Goal: Task Accomplishment & Management: Complete application form

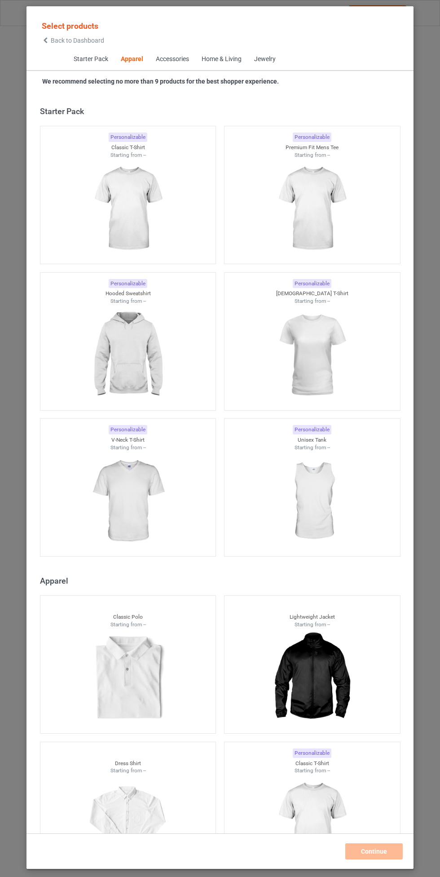
scroll to position [481, 0]
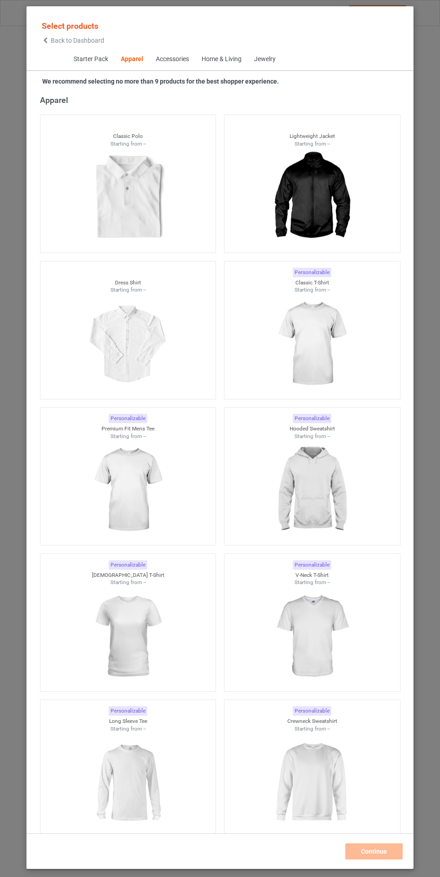
click at [311, 468] on img at bounding box center [312, 490] width 80 height 101
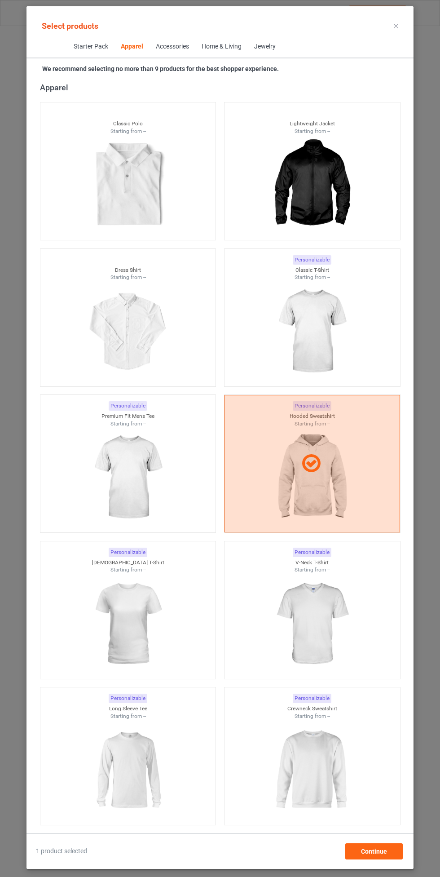
click at [338, 317] on img at bounding box center [312, 331] width 80 height 101
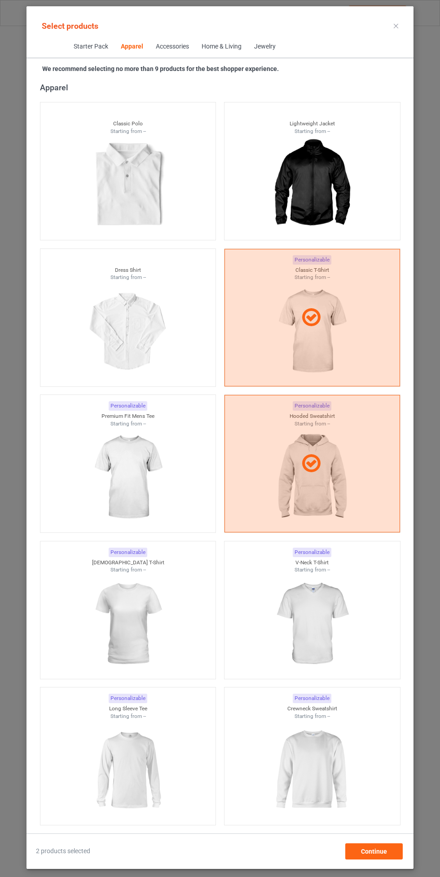
click at [158, 467] on img at bounding box center [128, 477] width 80 height 101
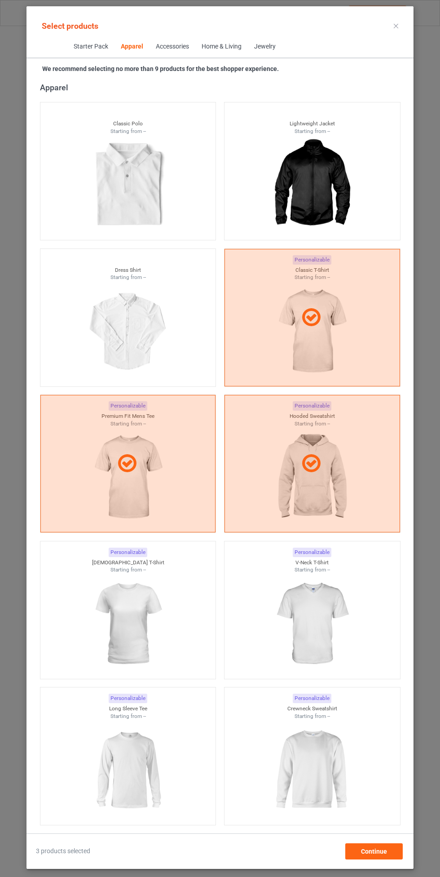
click at [306, 610] on img at bounding box center [312, 624] width 80 height 101
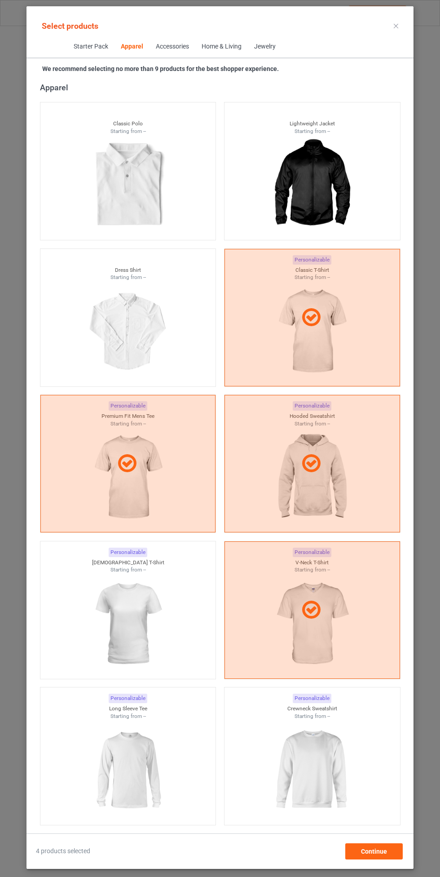
click at [156, 612] on img at bounding box center [128, 624] width 80 height 101
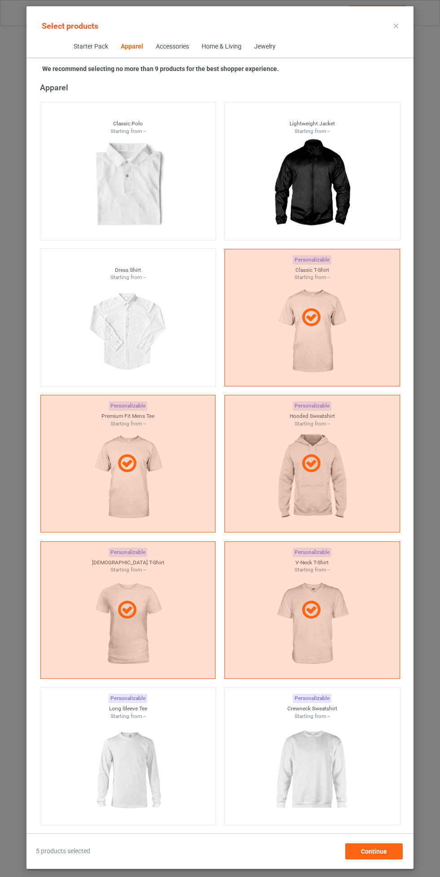
scroll to position [679, 0]
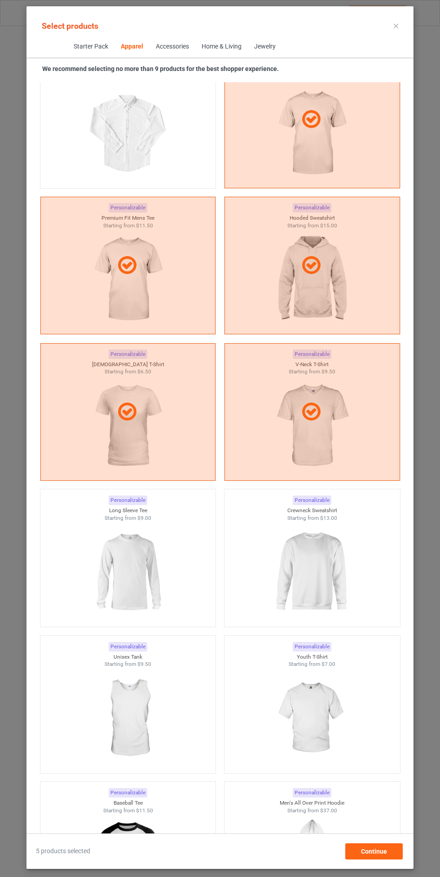
click at [306, 561] on img at bounding box center [312, 572] width 80 height 101
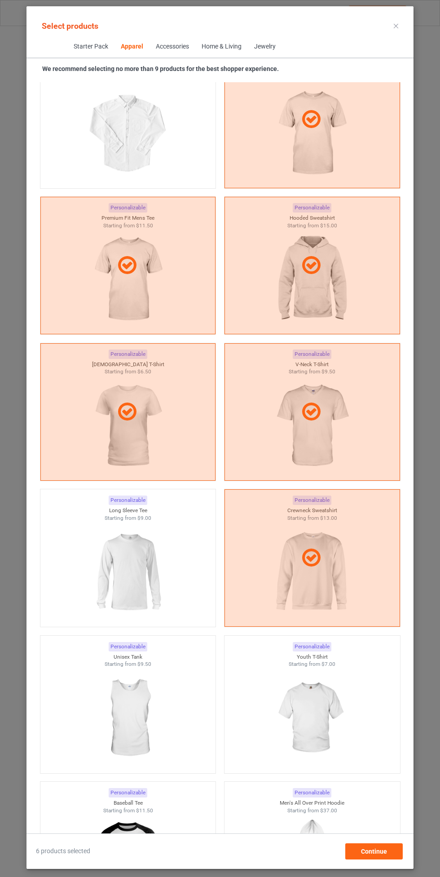
click at [142, 566] on img at bounding box center [128, 572] width 80 height 101
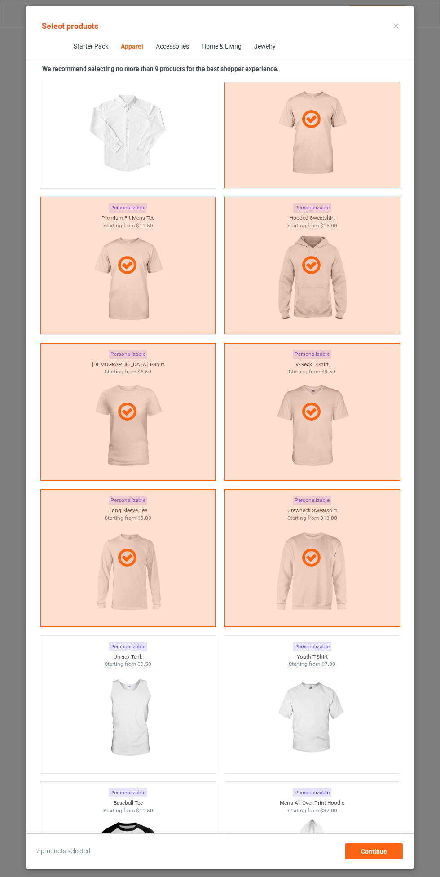
click at [322, 682] on img at bounding box center [312, 718] width 80 height 101
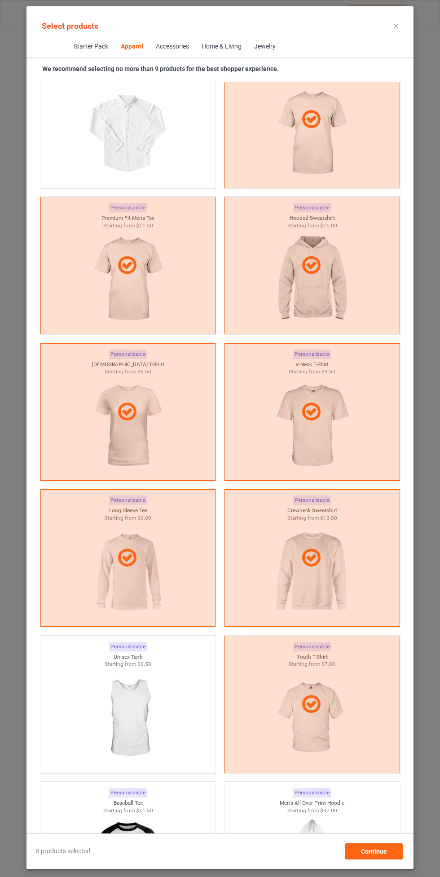
click at [142, 727] on img at bounding box center [128, 718] width 80 height 101
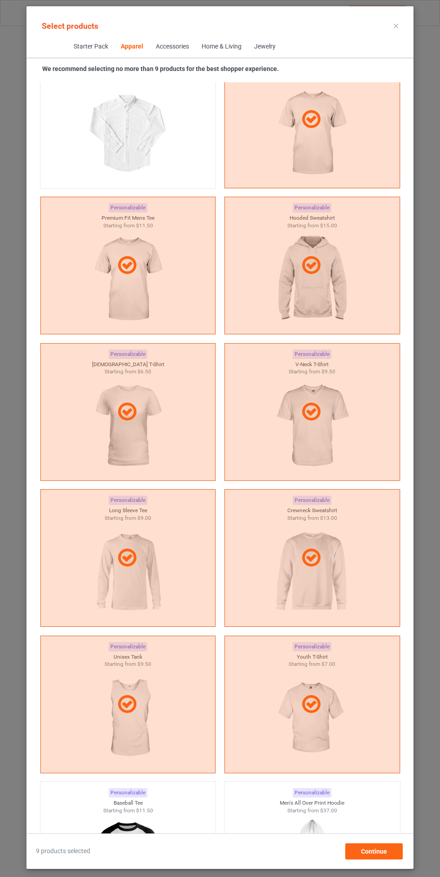
click at [384, 836] on div "9 products selected Continue" at bounding box center [220, 846] width 387 height 26
click at [385, 850] on span "Continue" at bounding box center [374, 851] width 26 height 7
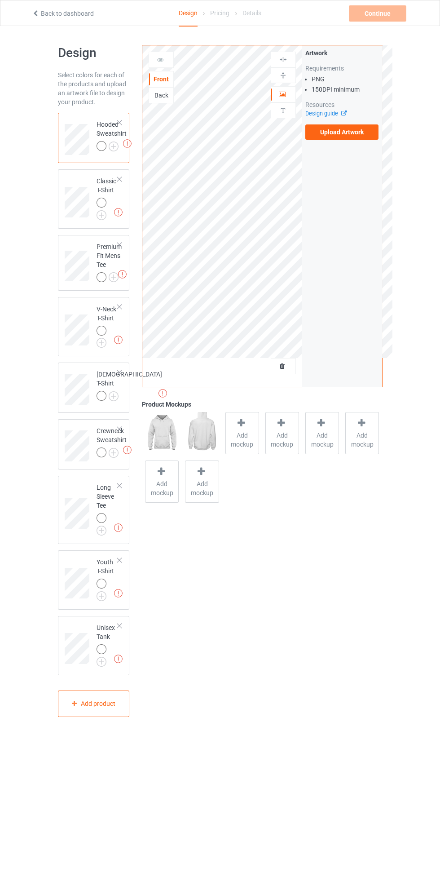
click at [0, 0] on img at bounding box center [0, 0] width 0 height 0
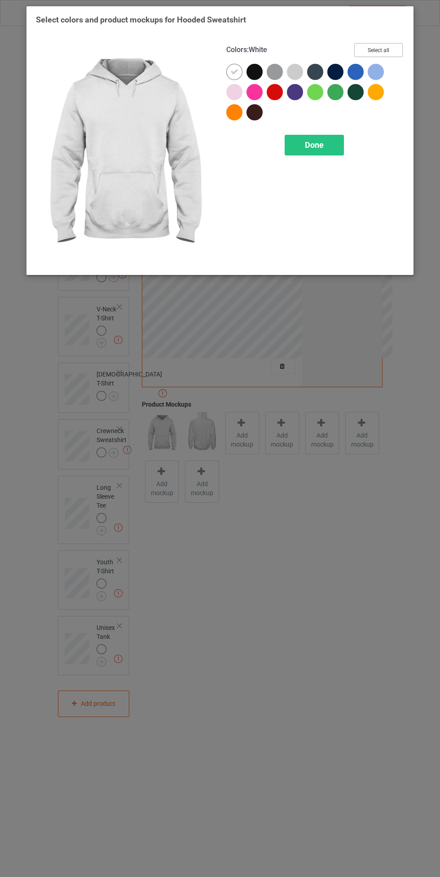
click at [389, 50] on button "Select all" at bounding box center [378, 50] width 49 height 14
click at [323, 152] on div "Done" at bounding box center [314, 145] width 59 height 21
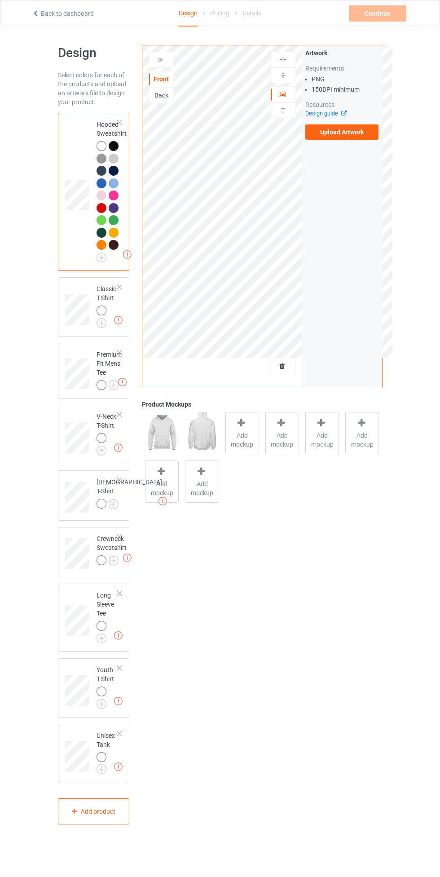
click at [361, 134] on label "Upload Artwork" at bounding box center [342, 131] width 74 height 15
click at [0, 0] on input "Upload Artwork" at bounding box center [0, 0] width 0 height 0
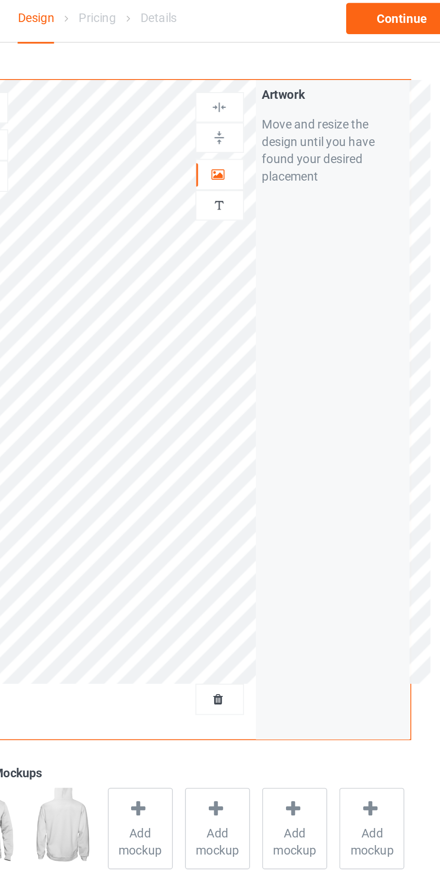
click at [290, 89] on div "Artwork" at bounding box center [283, 94] width 25 height 16
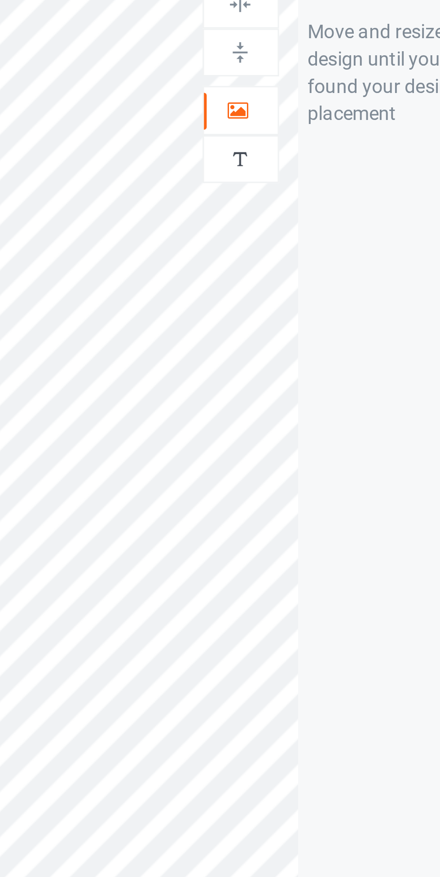
click at [284, 96] on icon at bounding box center [283, 93] width 8 height 6
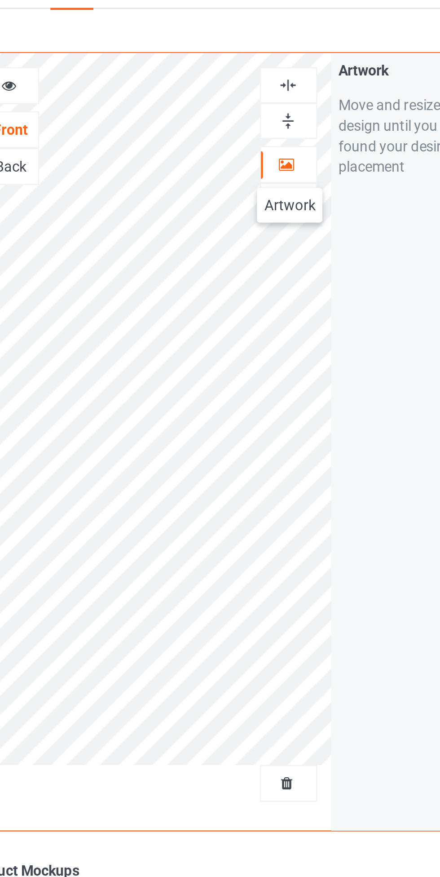
click at [287, 62] on div at bounding box center [283, 59] width 24 height 9
click at [287, 61] on img at bounding box center [283, 59] width 9 height 9
click at [289, 57] on div at bounding box center [283, 59] width 24 height 9
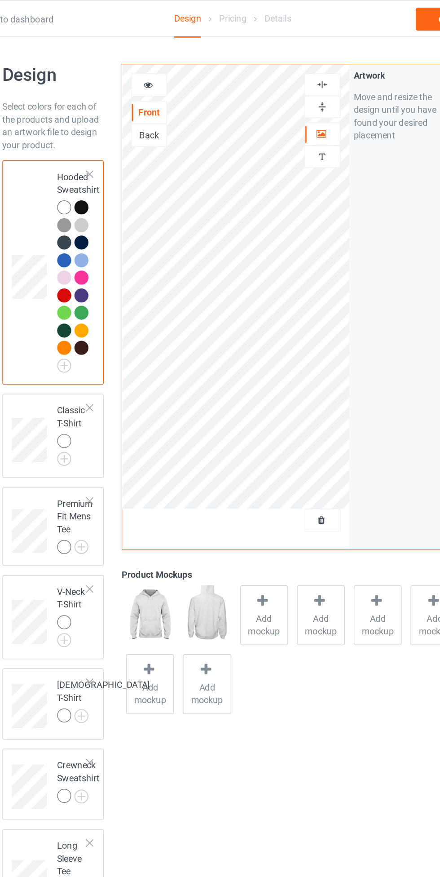
click at [0, 0] on img at bounding box center [0, 0] width 0 height 0
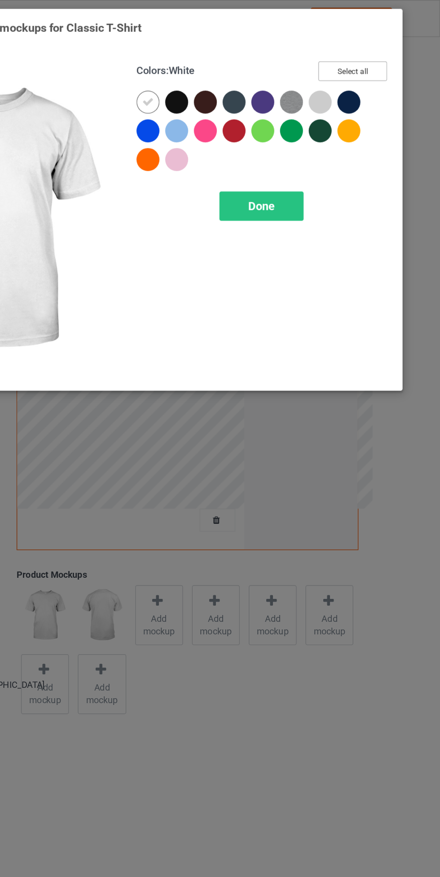
click at [388, 47] on button "Select all" at bounding box center [378, 50] width 49 height 14
click at [331, 135] on div "Done" at bounding box center [314, 145] width 59 height 21
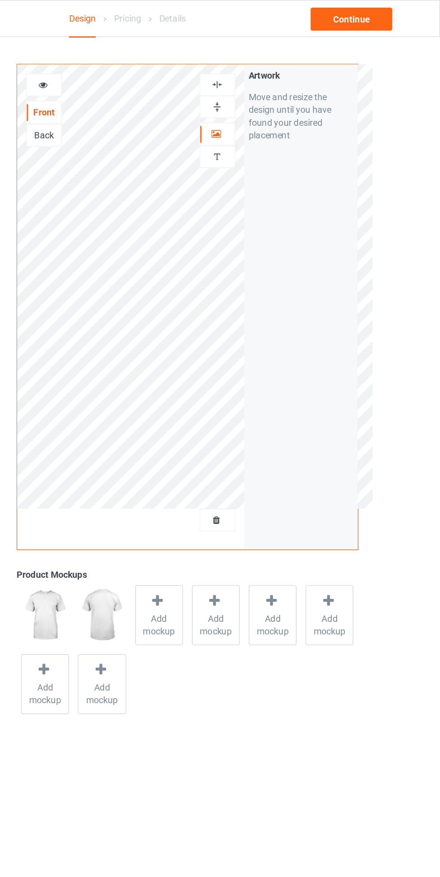
click at [247, 445] on span "Add mockup" at bounding box center [242, 440] width 33 height 18
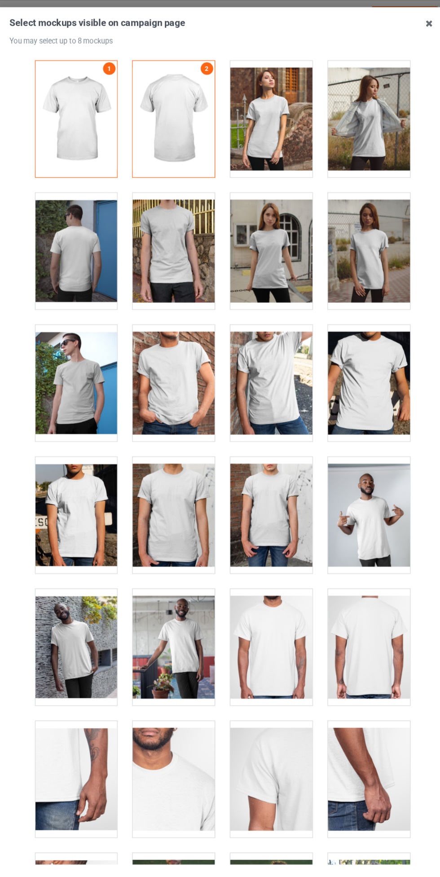
click at [185, 327] on div at bounding box center [177, 331] width 71 height 101
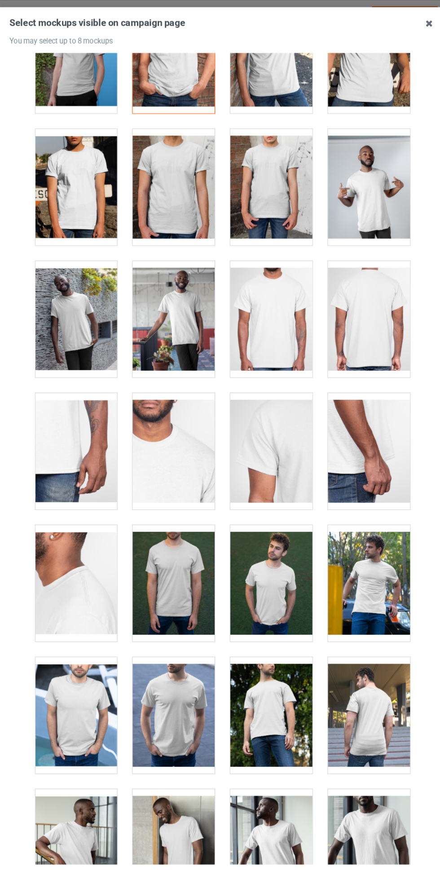
scroll to position [285, 0]
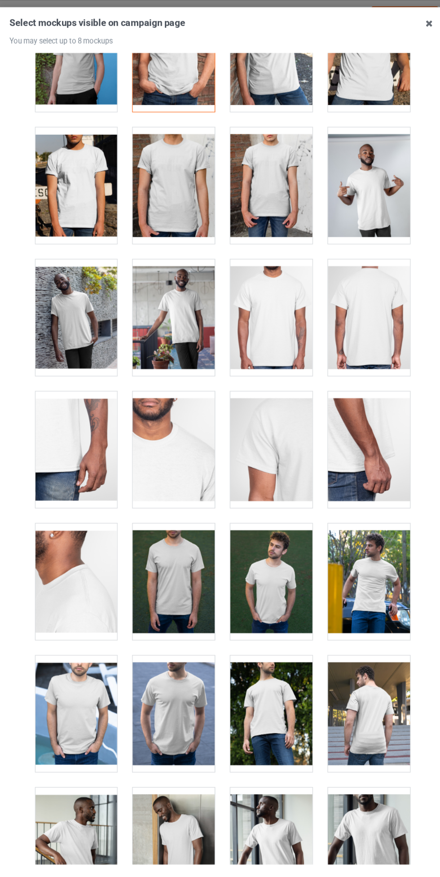
click at [186, 599] on div at bounding box center [177, 616] width 71 height 101
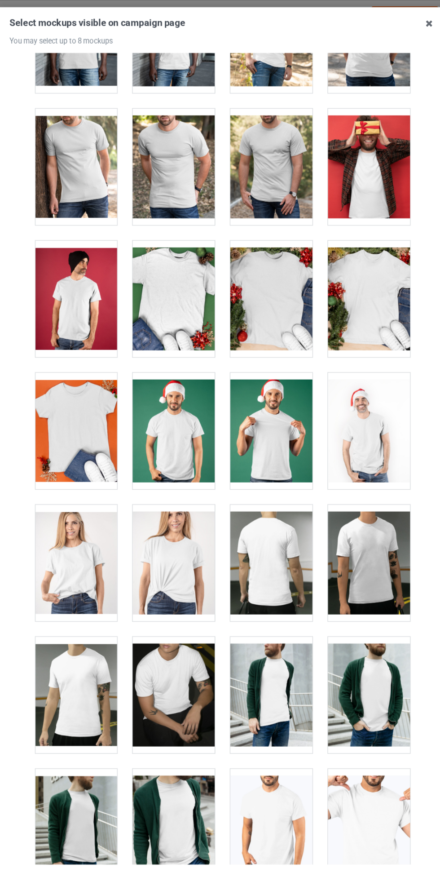
scroll to position [1125, 0]
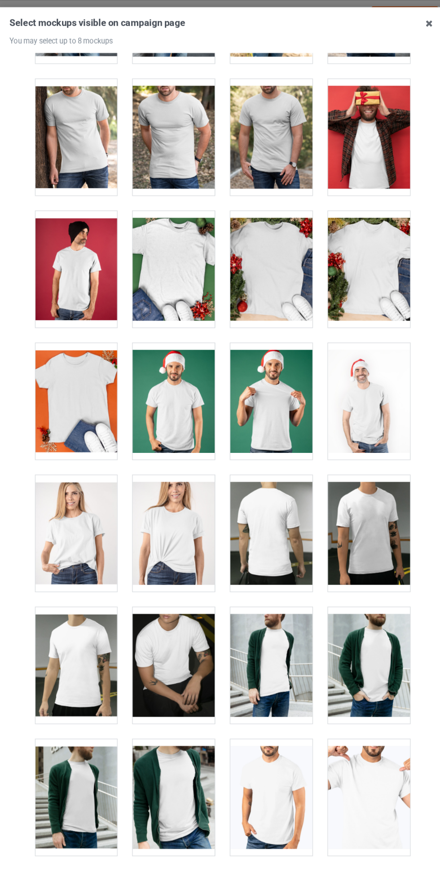
click at [111, 453] on div at bounding box center [93, 461] width 71 height 101
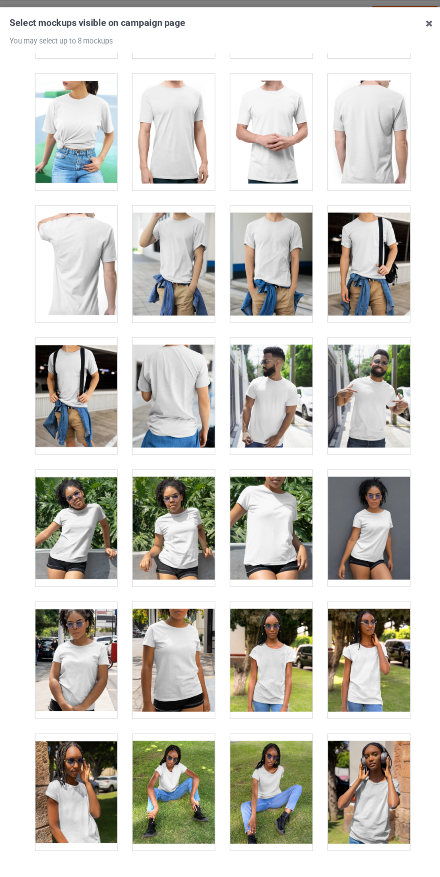
scroll to position [5010, 0]
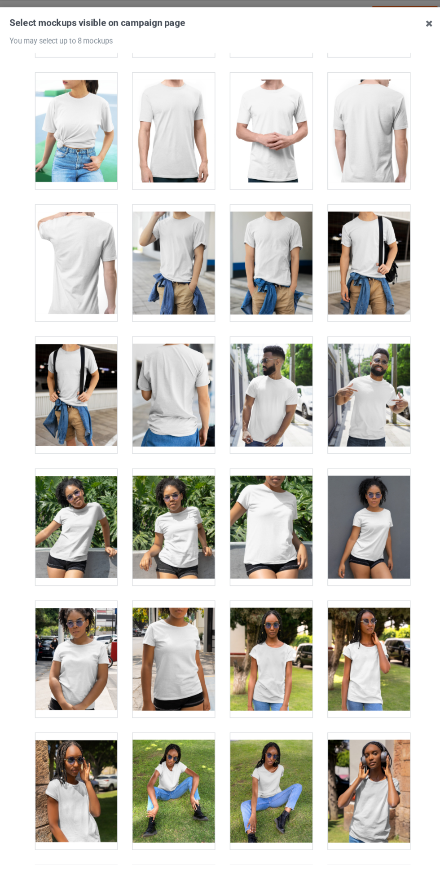
click at [120, 549] on div at bounding box center [93, 569] width 71 height 101
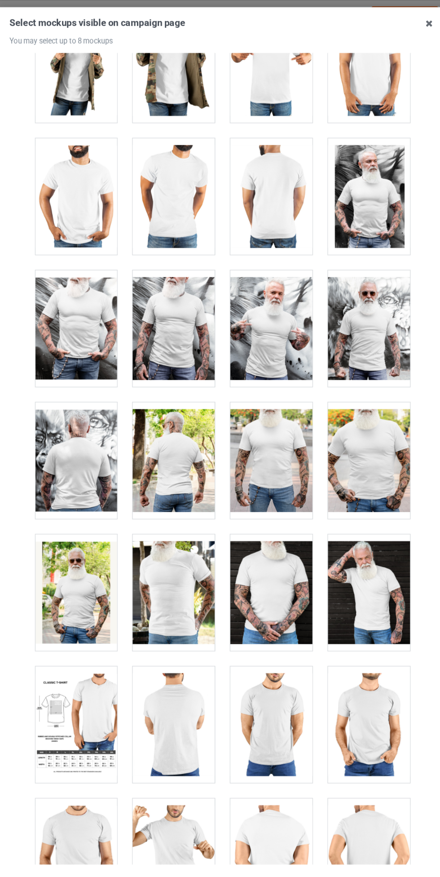
scroll to position [7008, 0]
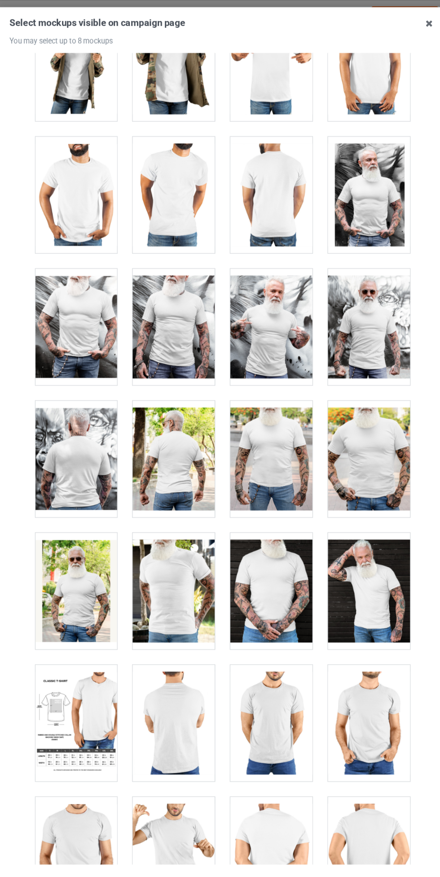
click at [349, 416] on div at bounding box center [346, 396] width 71 height 101
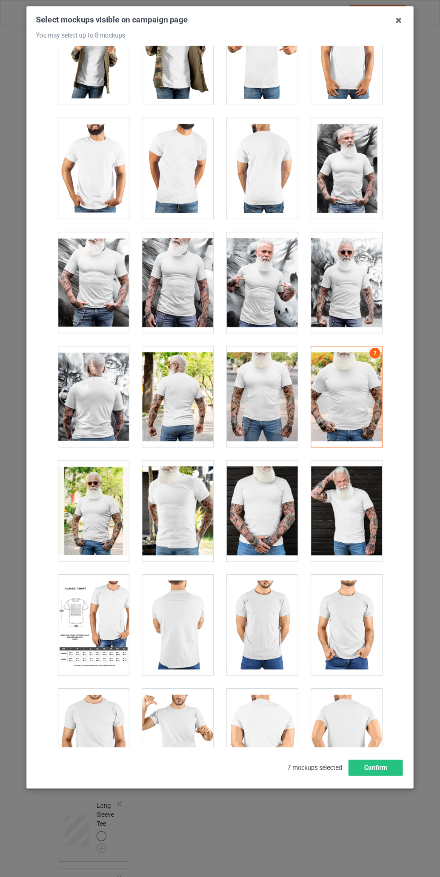
scroll to position [7005, 0]
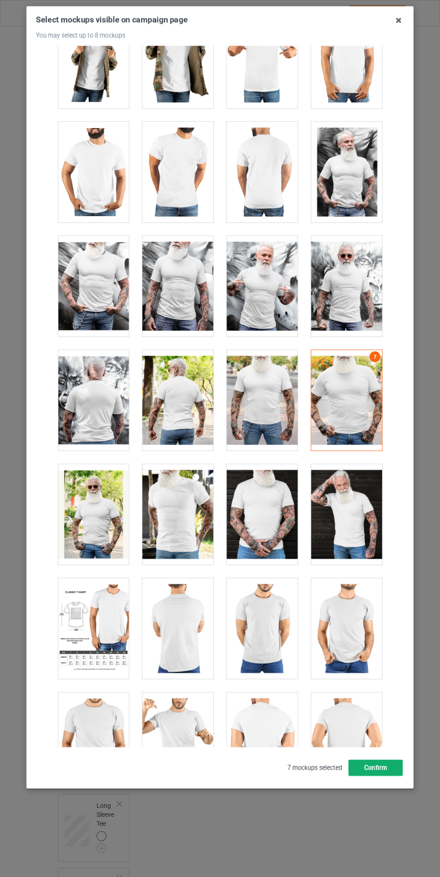
click at [391, 771] on button "Confirm" at bounding box center [376, 768] width 54 height 16
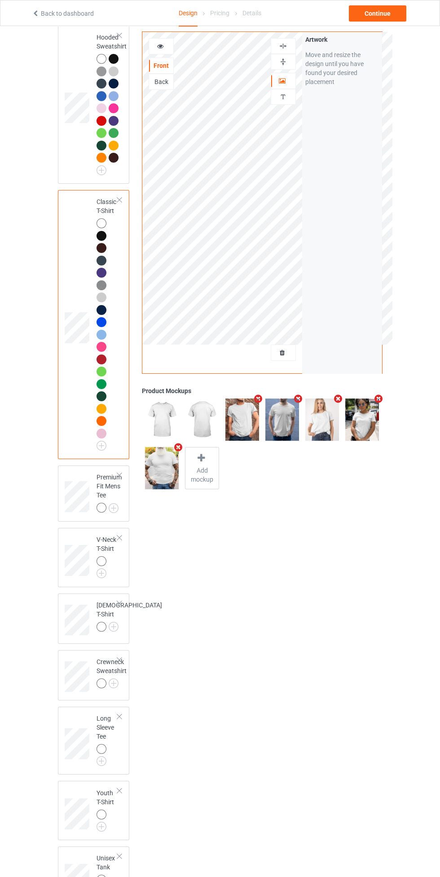
scroll to position [84, 0]
click at [0, 0] on img at bounding box center [0, 0] width 0 height 0
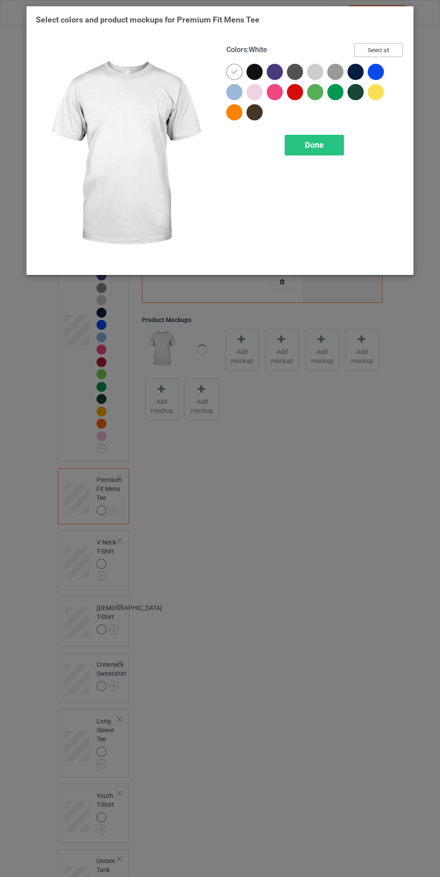
click at [392, 44] on button "Select all" at bounding box center [378, 50] width 49 height 14
click at [326, 139] on div "Done" at bounding box center [314, 145] width 59 height 21
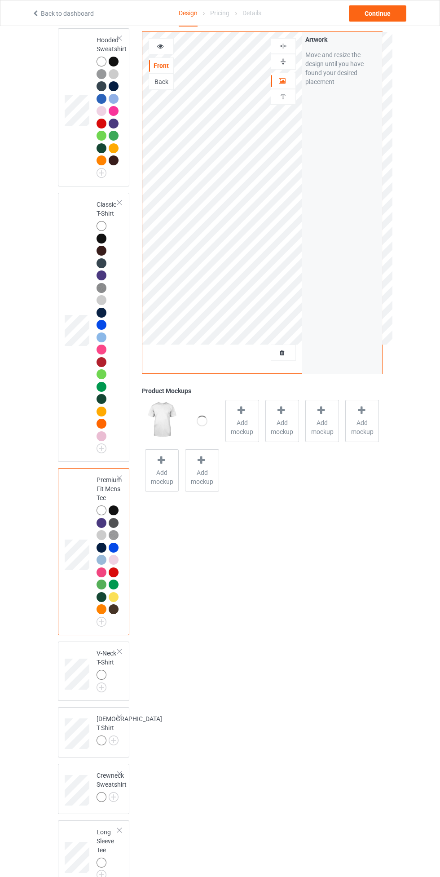
click at [107, 679] on div at bounding box center [103, 676] width 13 height 13
click at [0, 0] on img at bounding box center [0, 0] width 0 height 0
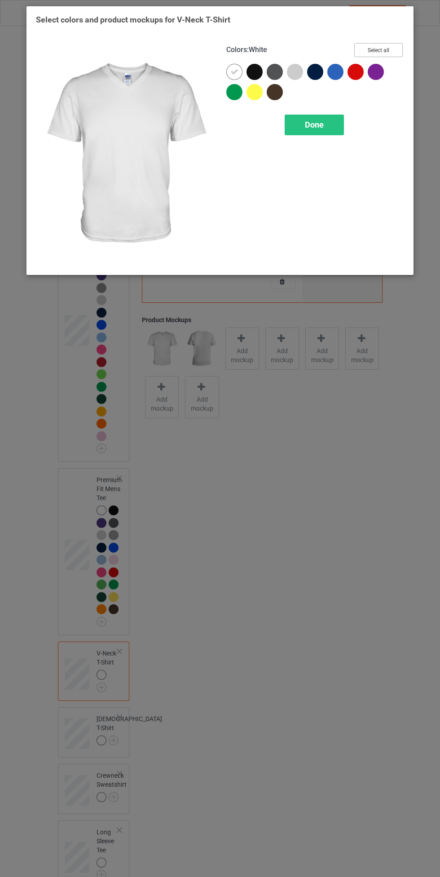
click at [389, 47] on button "Select all" at bounding box center [378, 50] width 49 height 14
click at [318, 125] on span "Done" at bounding box center [314, 124] width 19 height 9
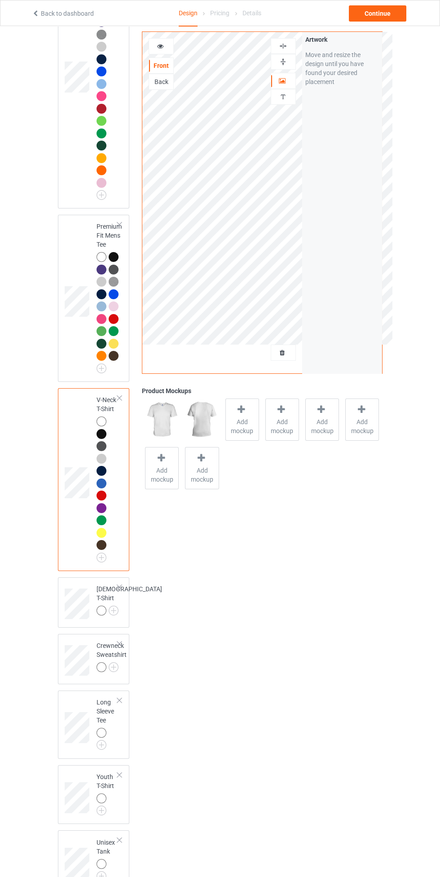
scroll to position [354, 0]
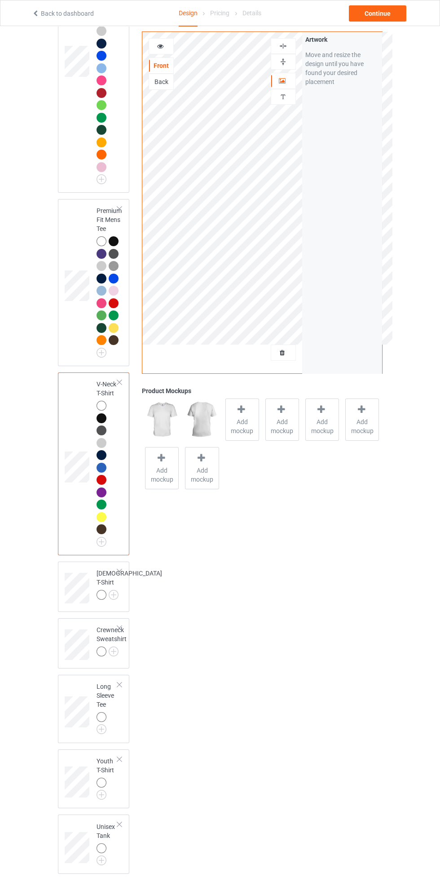
click at [0, 0] on img at bounding box center [0, 0] width 0 height 0
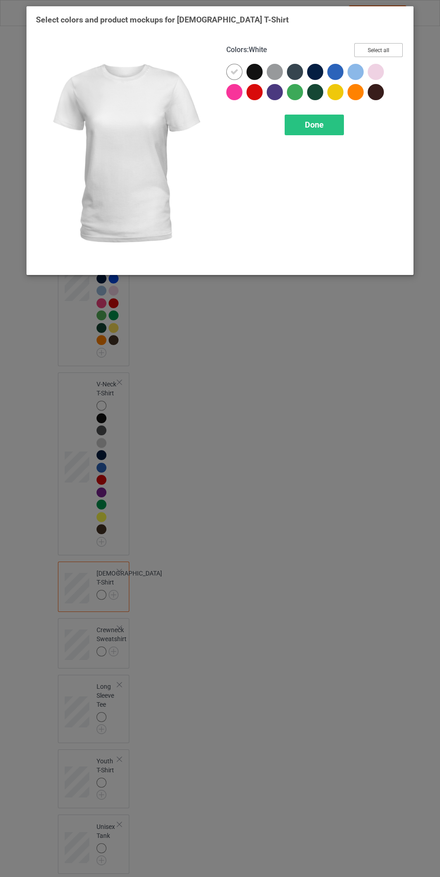
click at [385, 51] on button "Select all" at bounding box center [378, 50] width 49 height 14
click at [320, 128] on span "Done" at bounding box center [314, 124] width 19 height 9
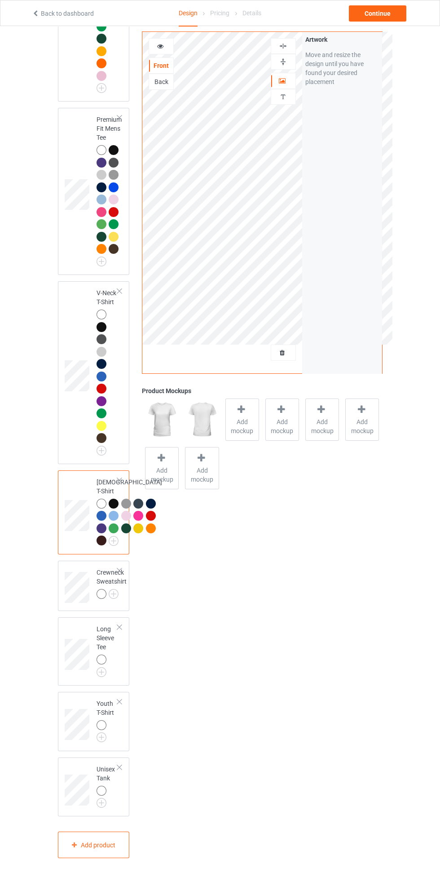
scroll to position [607, 0]
click at [0, 0] on img at bounding box center [0, 0] width 0 height 0
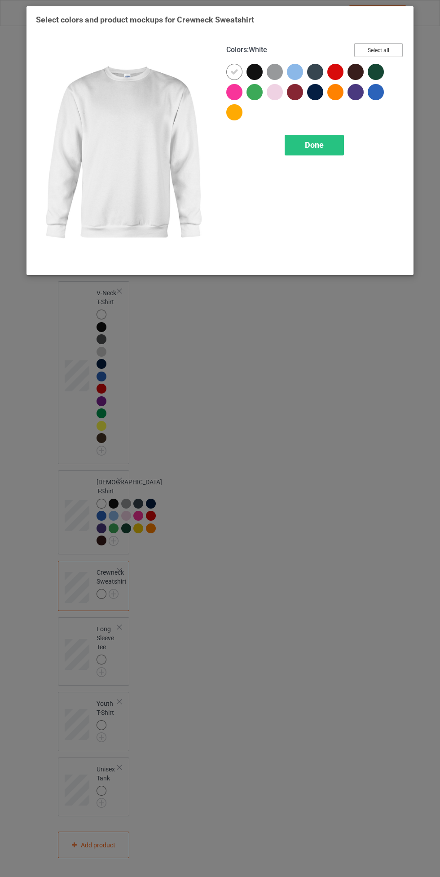
click at [372, 57] on button "Select all" at bounding box center [378, 50] width 49 height 14
click at [316, 142] on span "Done" at bounding box center [314, 144] width 19 height 9
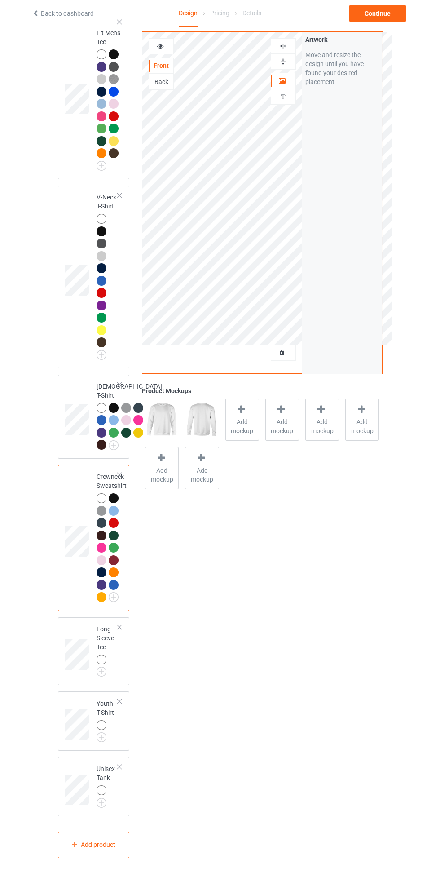
scroll to position [703, 0]
click at [0, 0] on img at bounding box center [0, 0] width 0 height 0
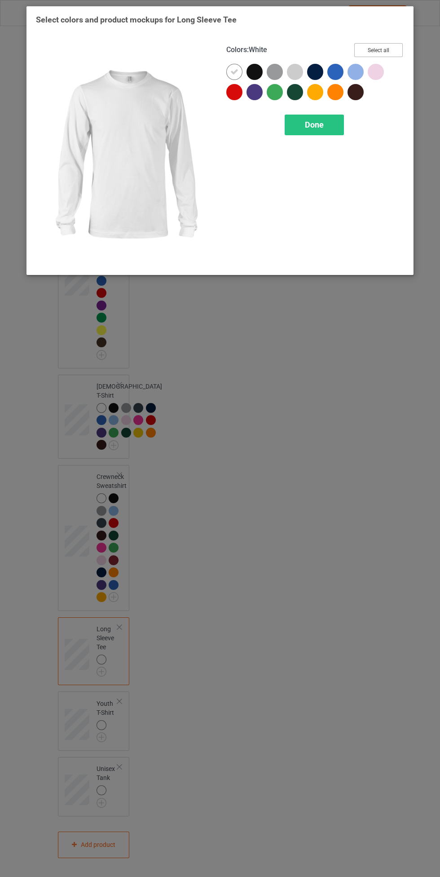
click at [388, 54] on button "Select all" at bounding box center [378, 50] width 49 height 14
click at [318, 124] on span "Done" at bounding box center [314, 124] width 19 height 9
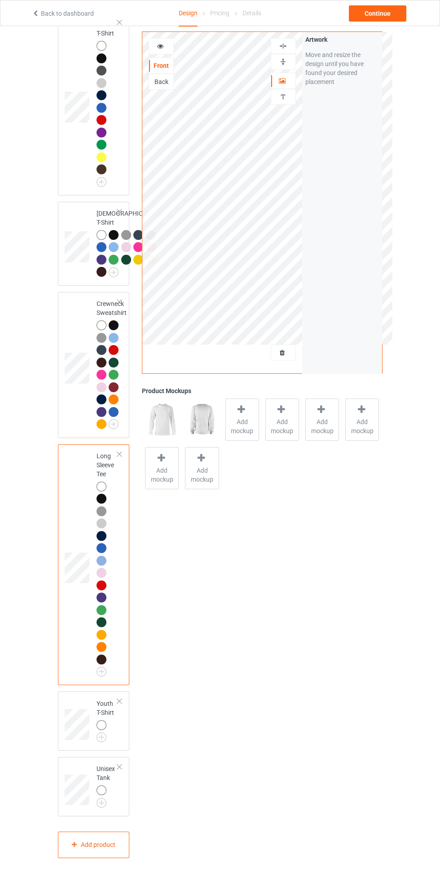
scroll to position [876, 0]
click at [0, 0] on img at bounding box center [0, 0] width 0 height 0
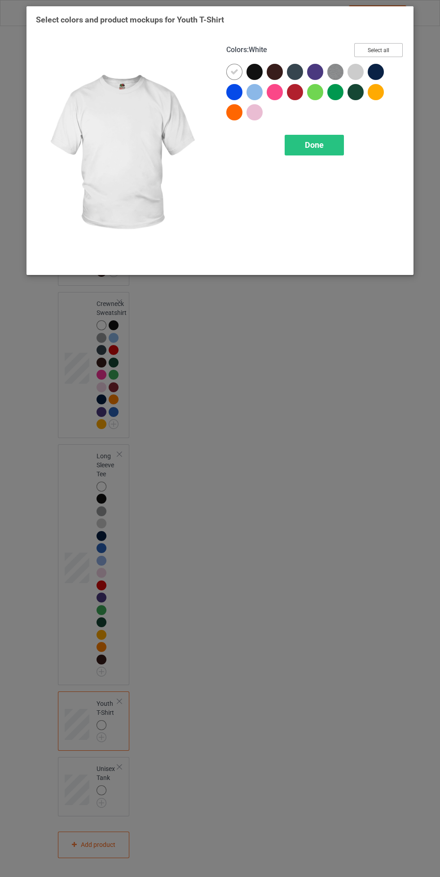
click at [380, 44] on button "Select all" at bounding box center [378, 50] width 49 height 14
click at [318, 142] on span "Done" at bounding box center [314, 144] width 19 height 9
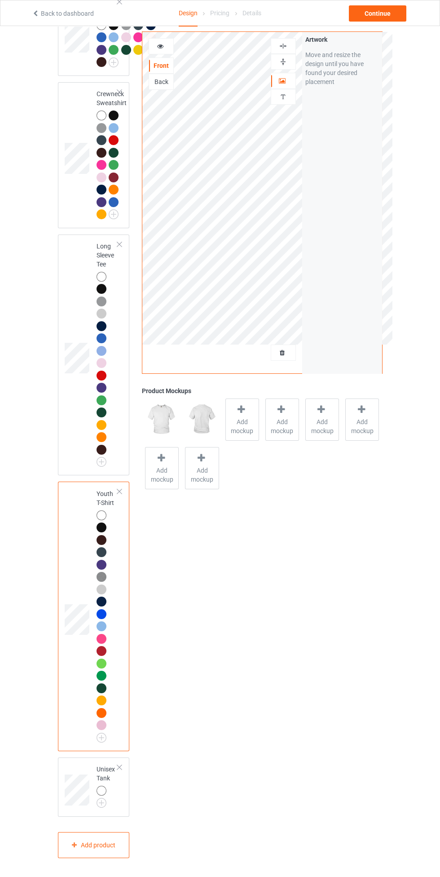
scroll to position [1086, 0]
click at [0, 0] on img at bounding box center [0, 0] width 0 height 0
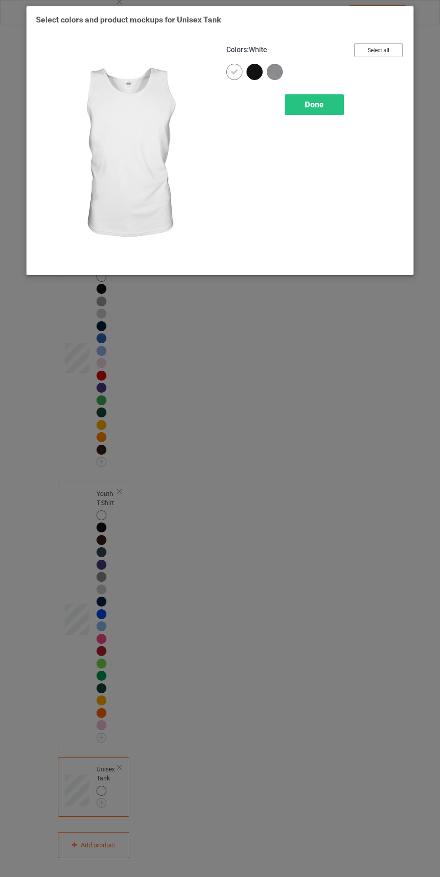
click at [383, 49] on button "Select all" at bounding box center [378, 50] width 49 height 14
click at [330, 104] on div "Done" at bounding box center [314, 104] width 59 height 21
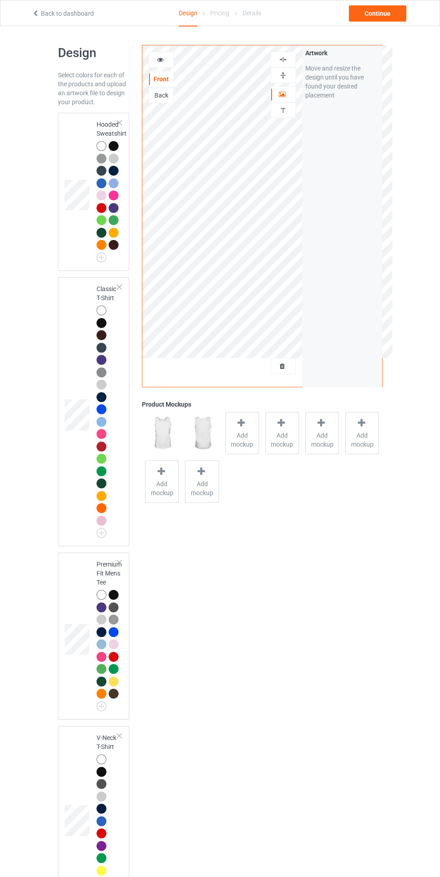
click at [0, 0] on img at bounding box center [0, 0] width 0 height 0
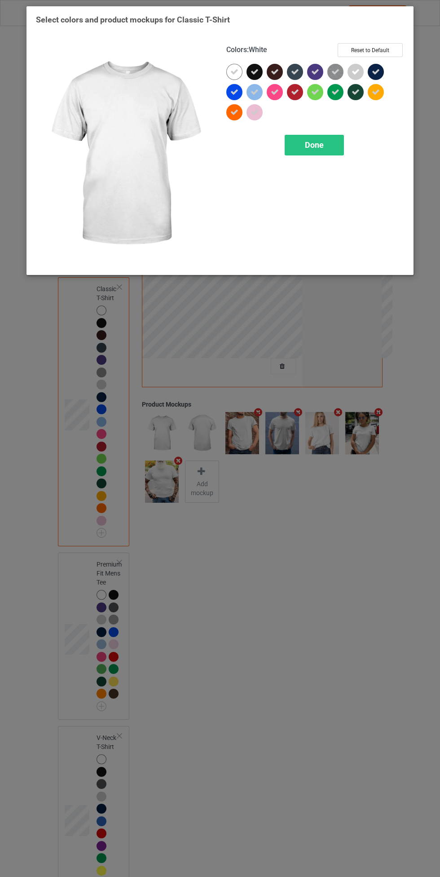
click at [333, 147] on div "Done" at bounding box center [314, 145] width 59 height 21
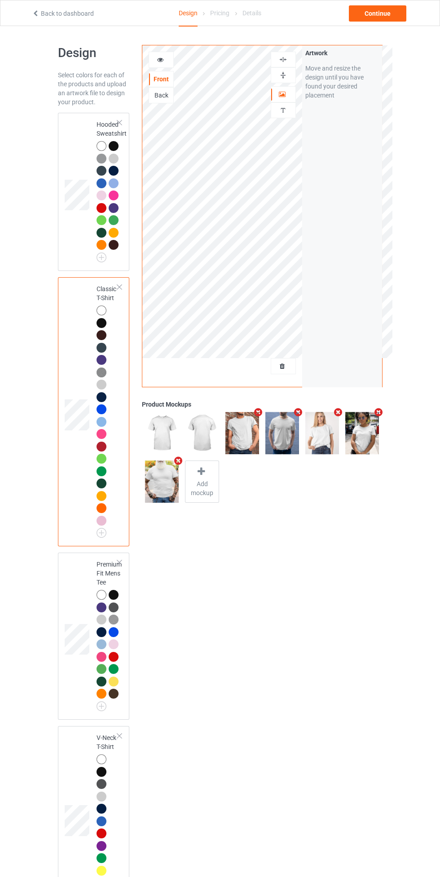
click at [283, 59] on img at bounding box center [283, 59] width 9 height 9
click at [396, 6] on div "Continue" at bounding box center [377, 13] width 57 height 16
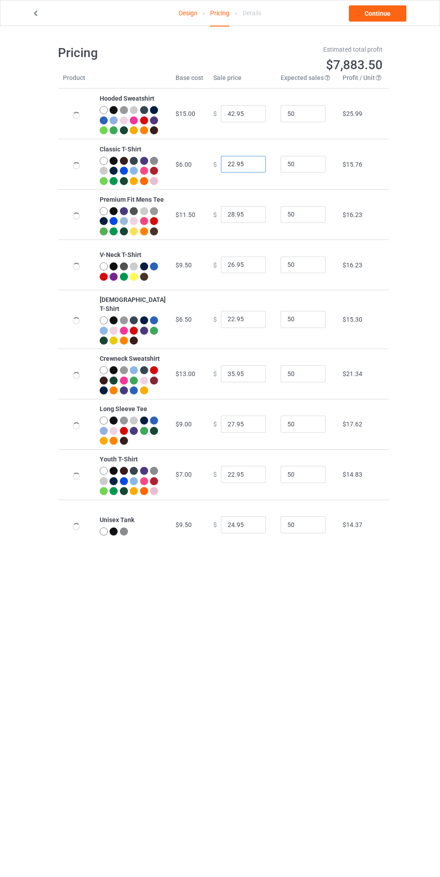
click at [238, 173] on input "22.95" at bounding box center [243, 164] width 45 height 17
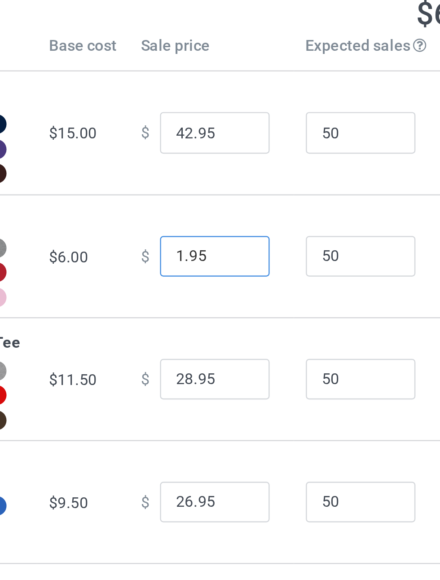
type input "19.95"
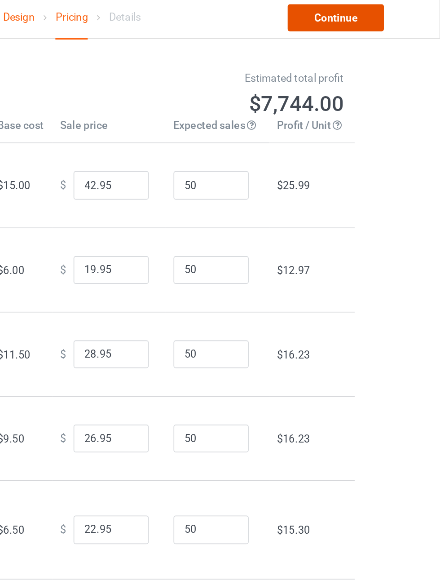
click at [383, 15] on link "Continue" at bounding box center [377, 13] width 57 height 16
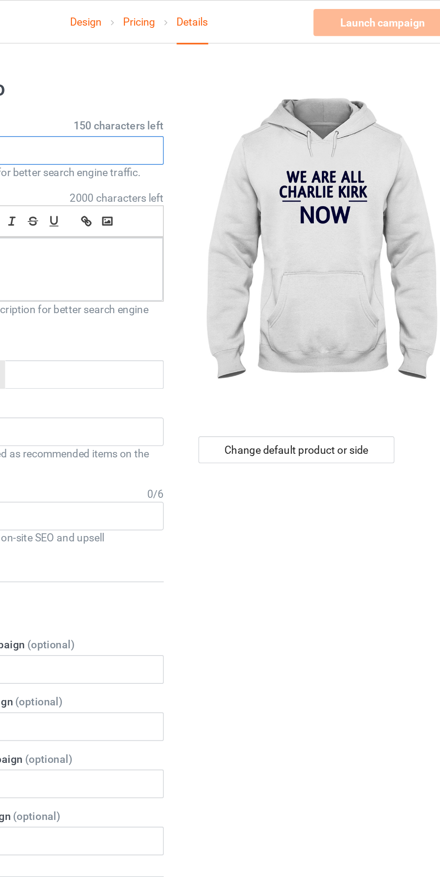
click at [139, 88] on input "text" at bounding box center [146, 89] width 177 height 17
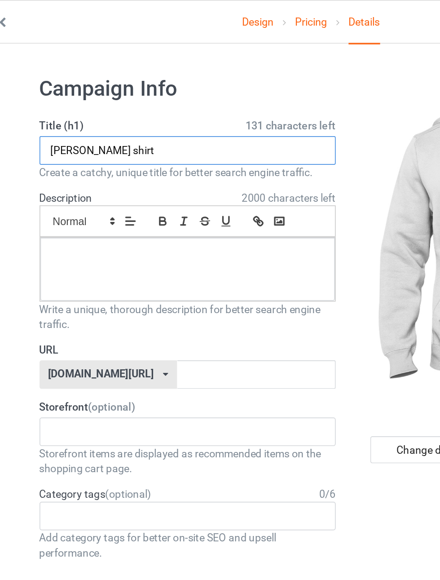
type input "[PERSON_NAME] shirt"
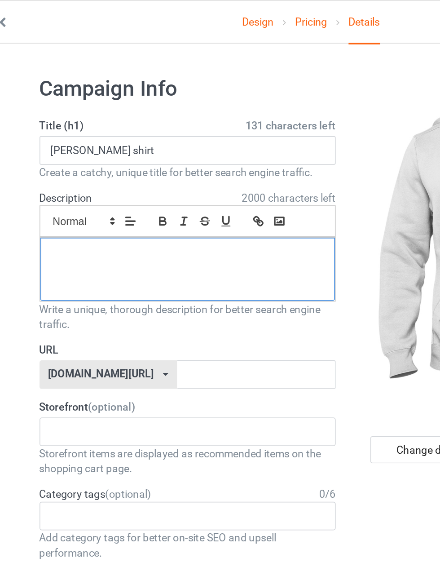
click at [190, 161] on div at bounding box center [146, 161] width 176 height 38
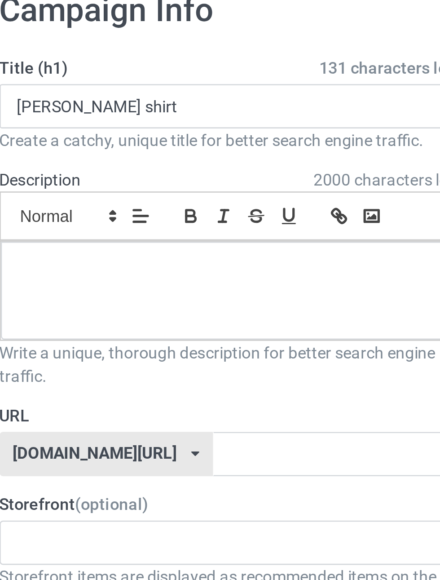
click at [102, 133] on polygon at bounding box center [102, 133] width 2 height 1
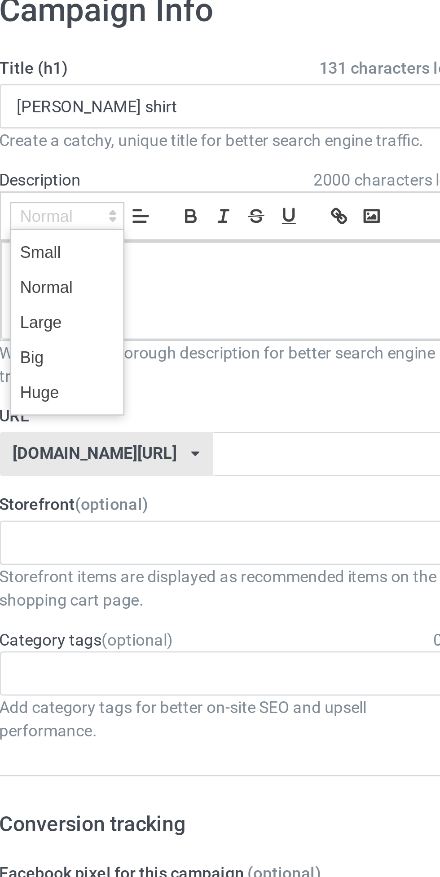
click at [93, 175] on span at bounding box center [84, 172] width 36 height 13
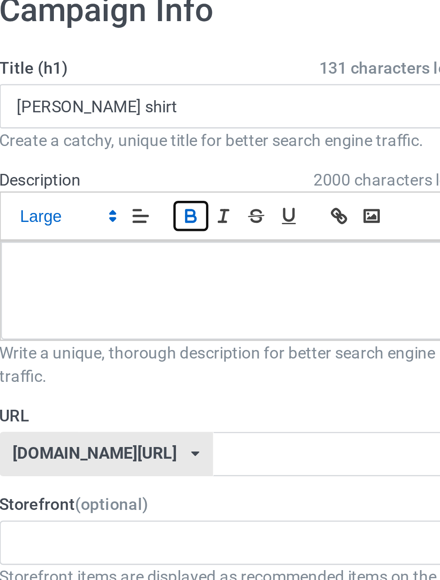
click at [137, 133] on button "button" at bounding box center [131, 132] width 13 height 11
click at [150, 129] on button "button" at bounding box center [156, 132] width 13 height 11
click at [144, 132] on line "button" at bounding box center [144, 132] width 1 height 4
click at [160, 133] on icon "button" at bounding box center [157, 132] width 8 height 8
click at [95, 134] on span at bounding box center [84, 132] width 44 height 11
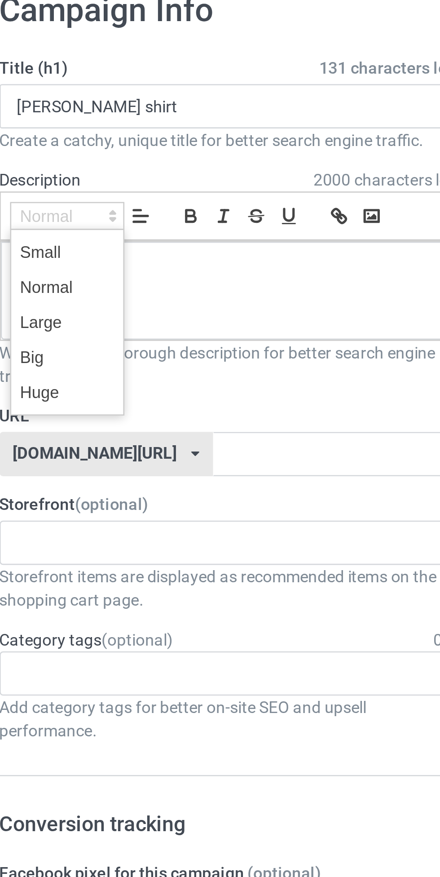
click at [91, 173] on span at bounding box center [84, 172] width 36 height 13
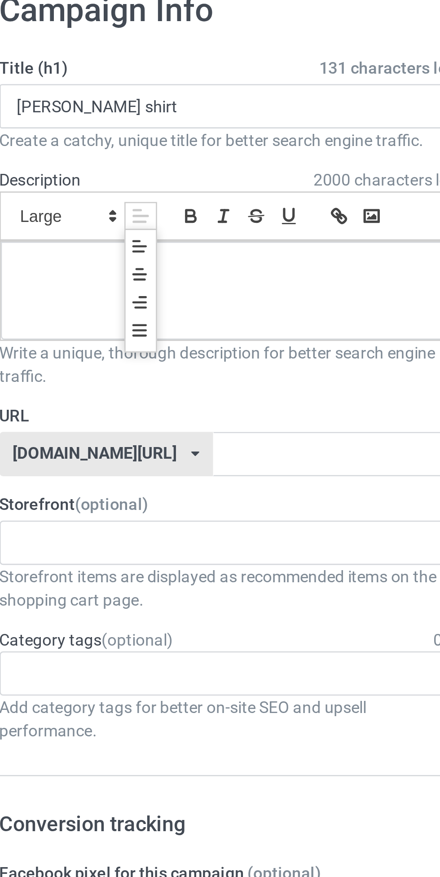
click at [111, 153] on line at bounding box center [112, 153] width 2 height 0
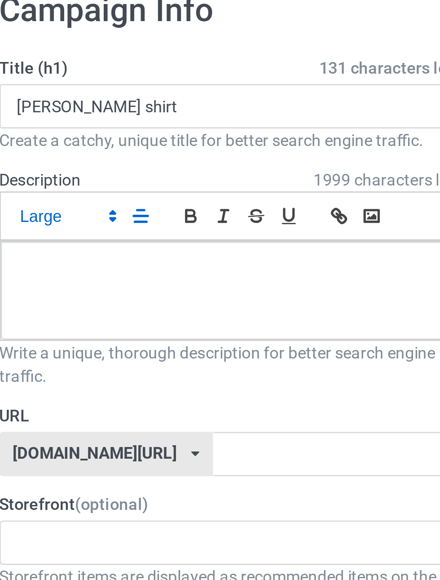
click at [116, 132] on span at bounding box center [112, 132] width 13 height 11
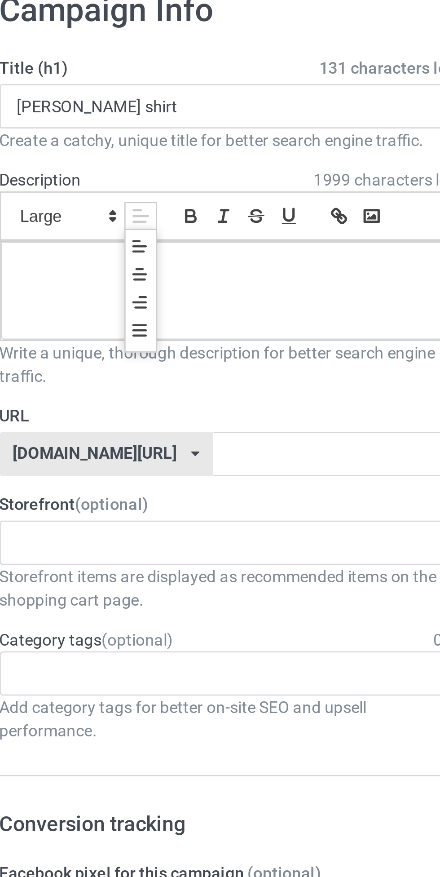
click at [117, 176] on span at bounding box center [112, 161] width 13 height 48
click at [113, 174] on line at bounding box center [111, 174] width 5 height 0
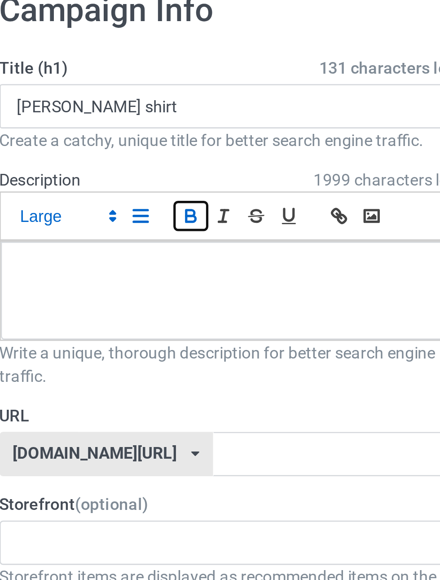
click at [131, 133] on icon "button" at bounding box center [132, 132] width 8 height 8
click at [144, 134] on line "button" at bounding box center [144, 132] width 1 height 4
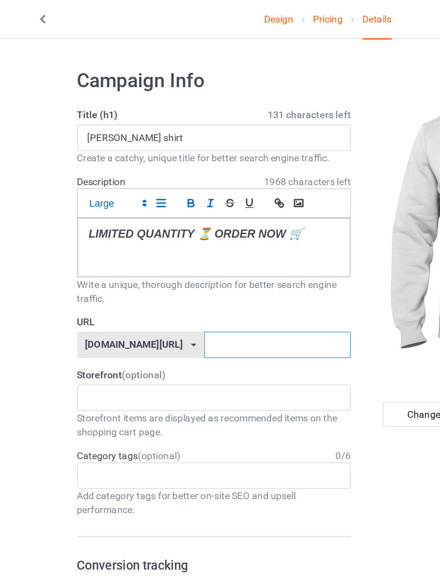
click at [177, 225] on input "text" at bounding box center [187, 223] width 95 height 17
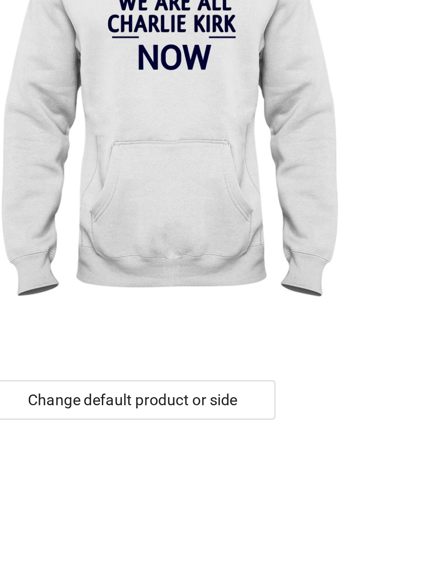
type input "krik3"
click at [354, 272] on div "Change default product or side" at bounding box center [314, 269] width 117 height 16
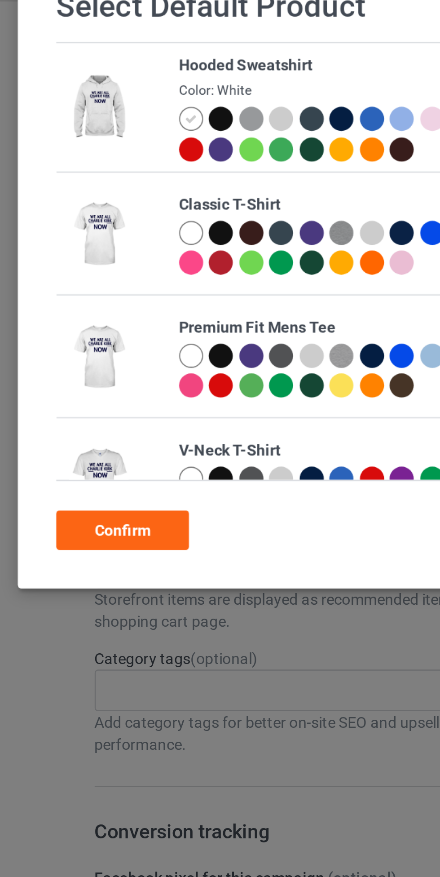
click at [100, 119] on div at bounding box center [98, 121] width 10 height 10
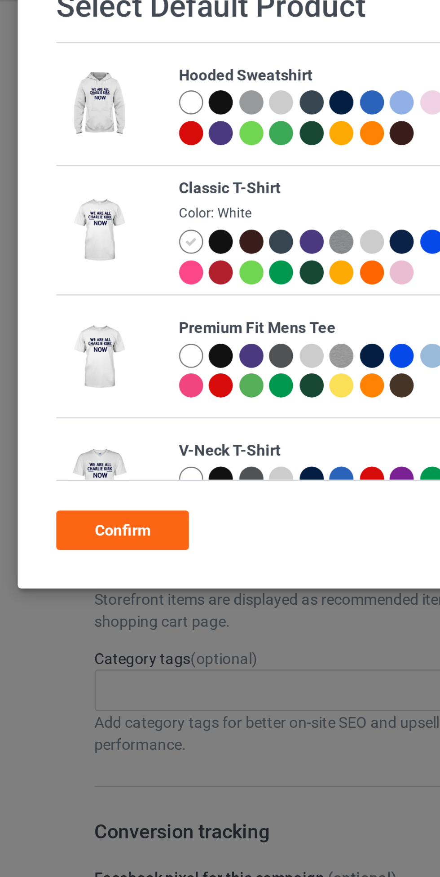
click at [88, 241] on div "Confirm" at bounding box center [69, 242] width 54 height 16
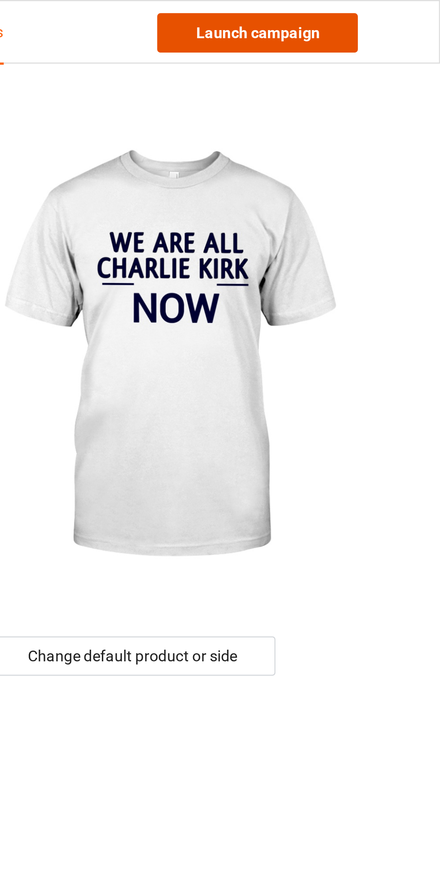
click at [381, 15] on link "Launch campaign" at bounding box center [365, 13] width 82 height 16
